Goal: Book appointment/travel/reservation

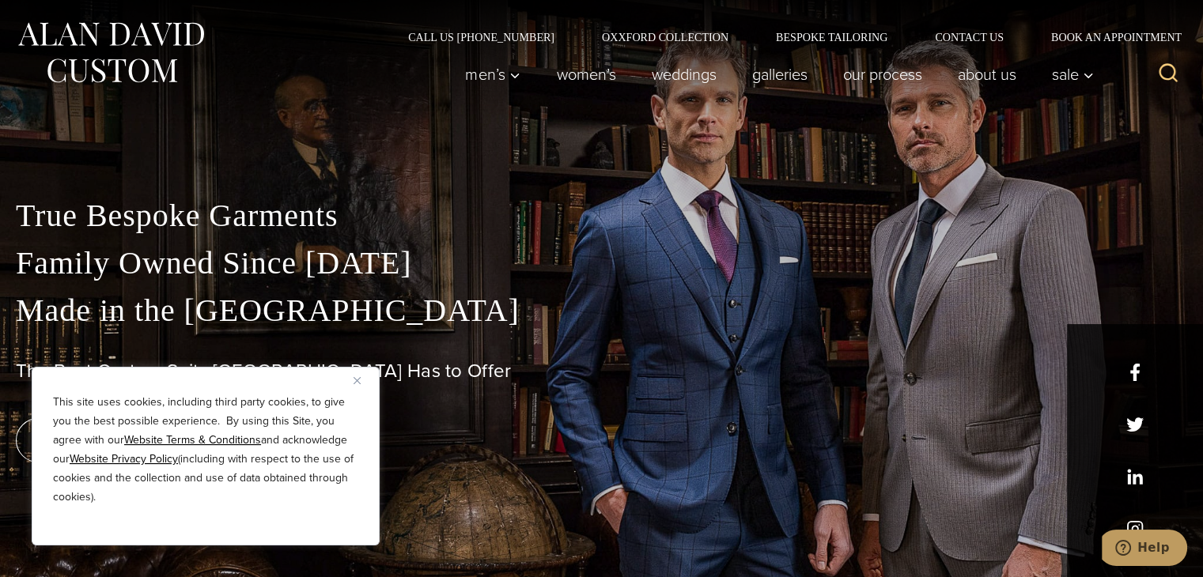
click at [361, 384] on button "Close" at bounding box center [362, 380] width 19 height 19
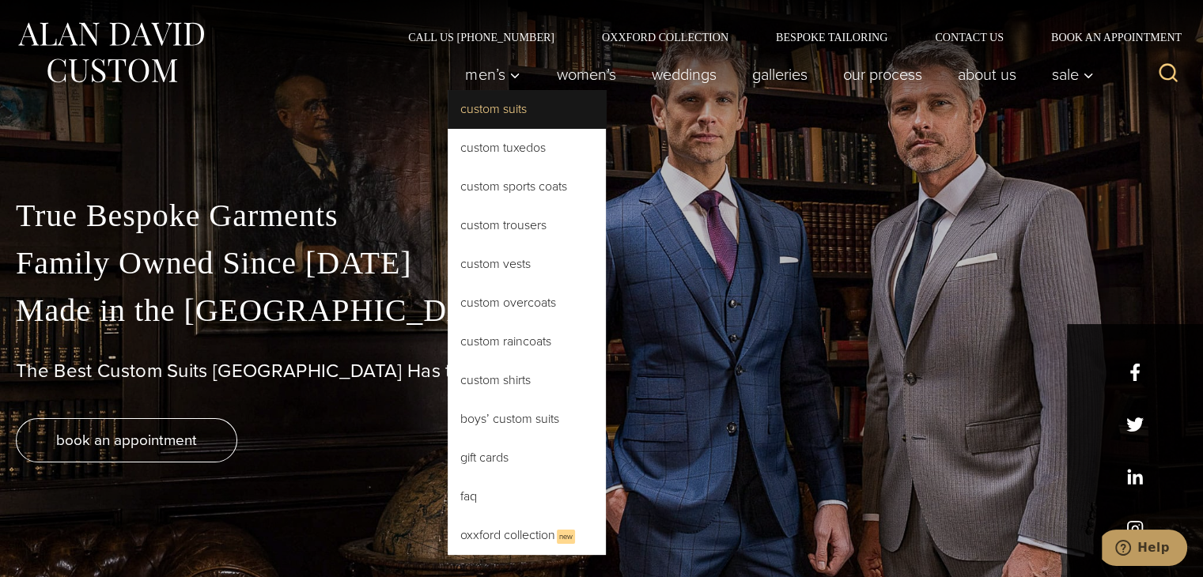
click at [527, 97] on link "Custom Suits" at bounding box center [526, 109] width 158 height 38
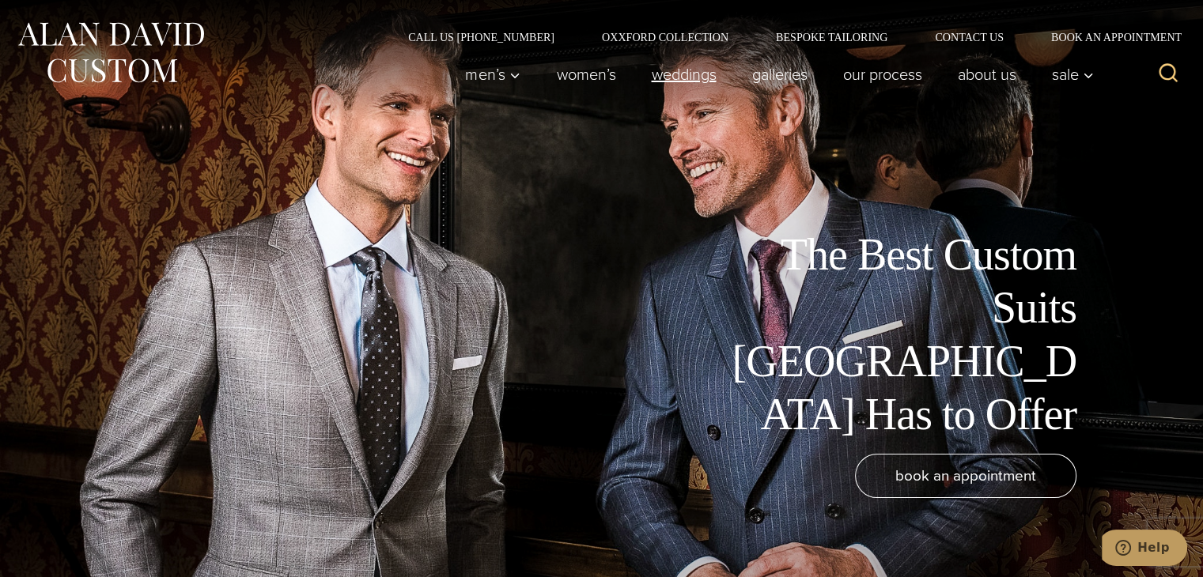
click at [671, 69] on link "weddings" at bounding box center [683, 75] width 100 height 32
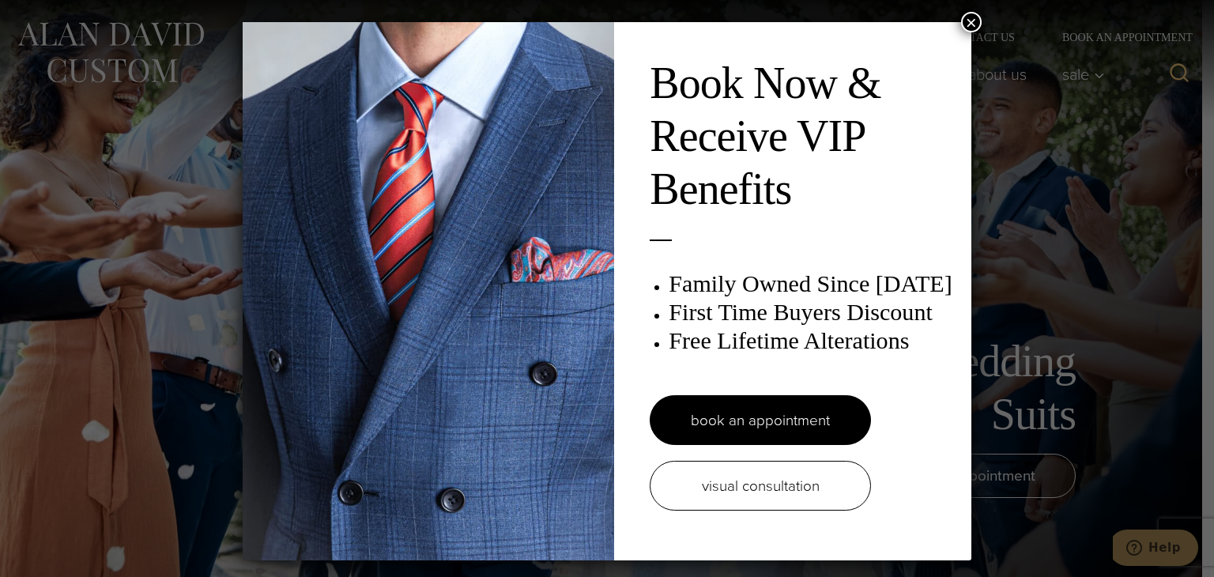
click at [980, 26] on div "Book Now & Receive VIP Benefits Family Owned Since 1913 First Time Buyers Disco…" at bounding box center [607, 288] width 1214 height 577
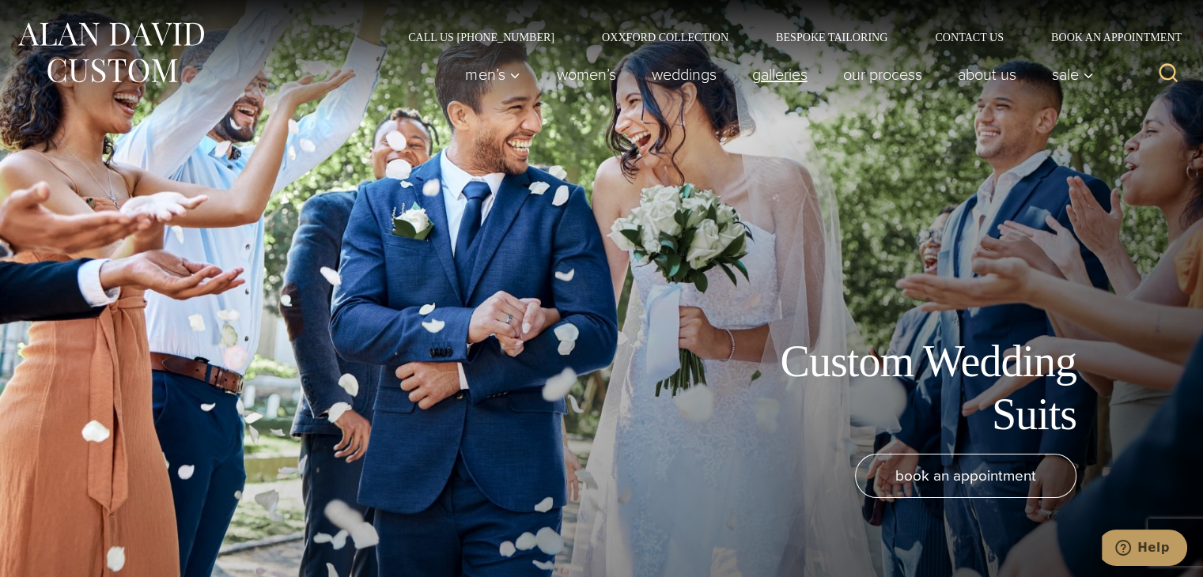
click at [790, 86] on link "Galleries" at bounding box center [779, 75] width 91 height 32
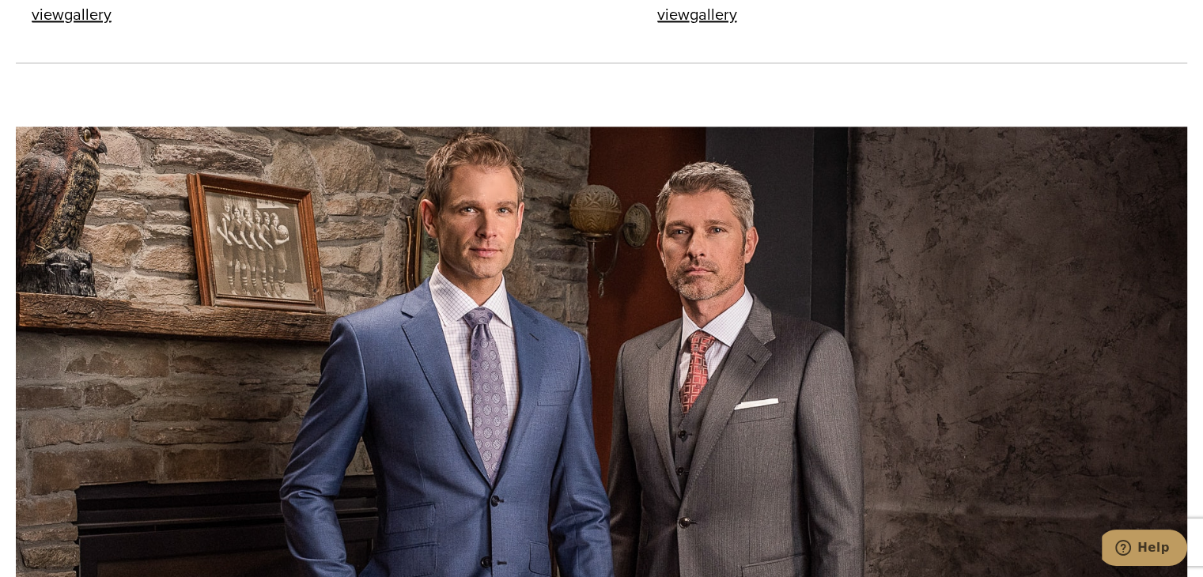
scroll to position [2533, 0]
